Goal: Register for event/course

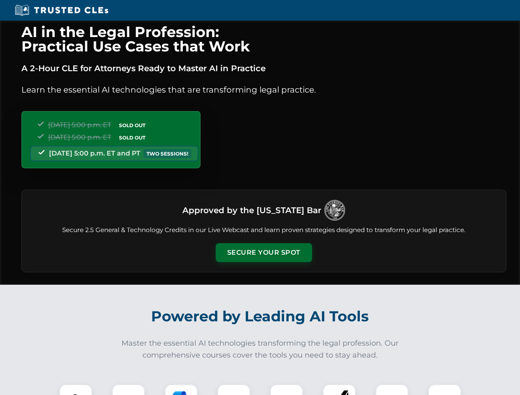
click at [264, 253] on button "Secure Your Spot" at bounding box center [264, 252] width 96 height 19
click at [76, 390] on img at bounding box center [76, 401] width 24 height 24
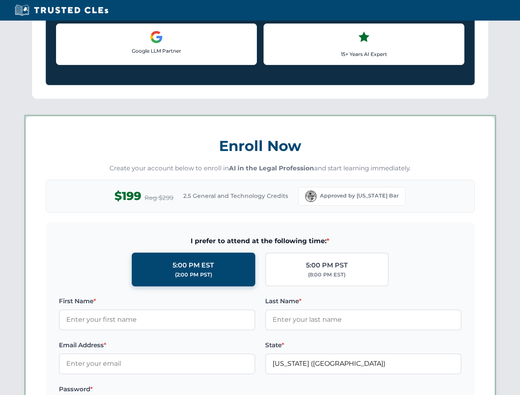
click at [181, 390] on label "Password *" at bounding box center [157, 390] width 196 height 10
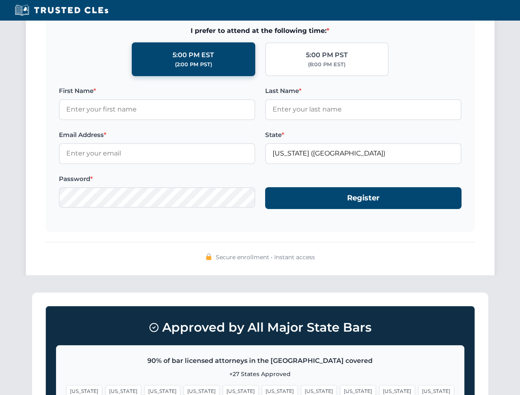
click at [301, 390] on span "[US_STATE]" at bounding box center [319, 391] width 36 height 12
click at [379, 390] on span "[US_STATE]" at bounding box center [397, 391] width 36 height 12
